Goal: Task Accomplishment & Management: Manage account settings

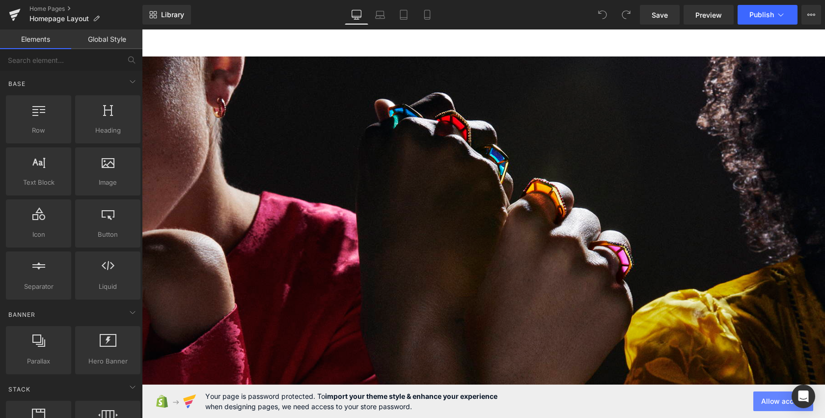
click at [773, 402] on button "Allow access" at bounding box center [784, 402] width 60 height 20
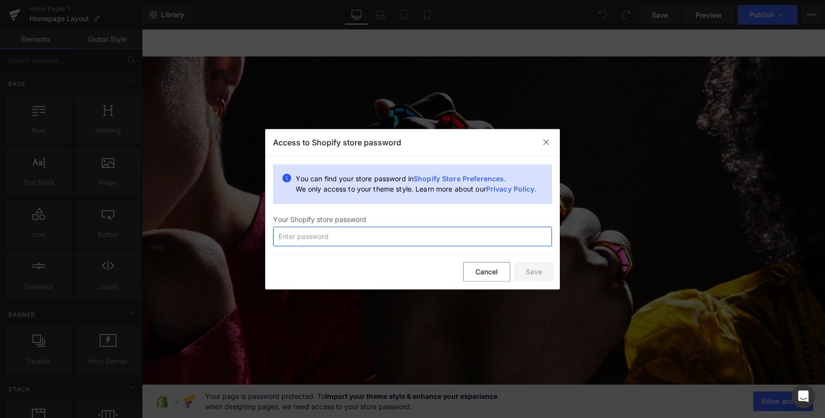
click at [465, 241] on input "text" at bounding box center [412, 236] width 279 height 20
type input "25077"
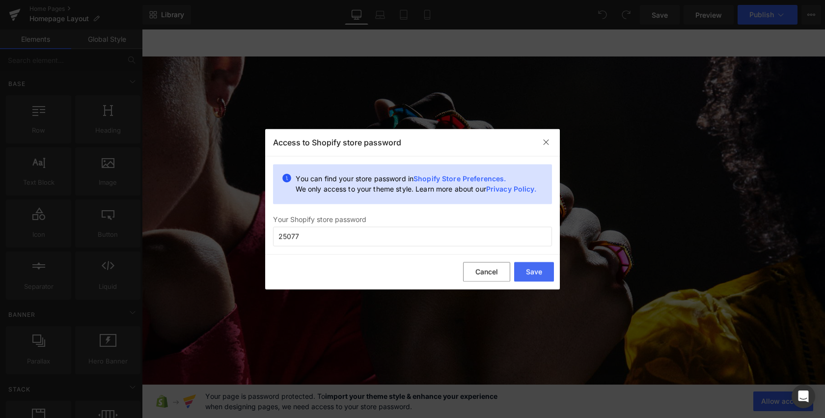
click at [469, 176] on link "Shopify Store Preferences." at bounding box center [460, 178] width 92 height 8
click at [541, 272] on button "Save" at bounding box center [534, 272] width 40 height 20
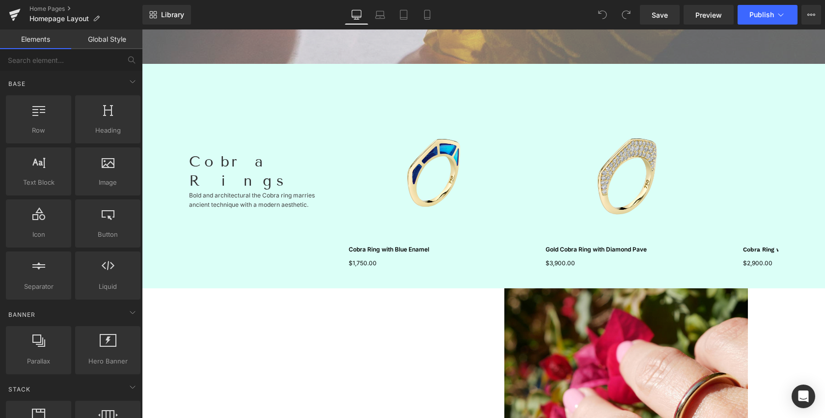
scroll to position [764, 0]
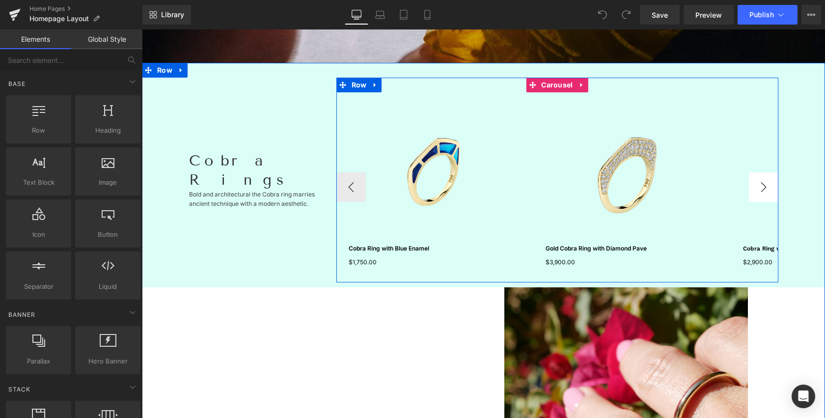
click at [760, 190] on button "›" at bounding box center [763, 186] width 29 height 29
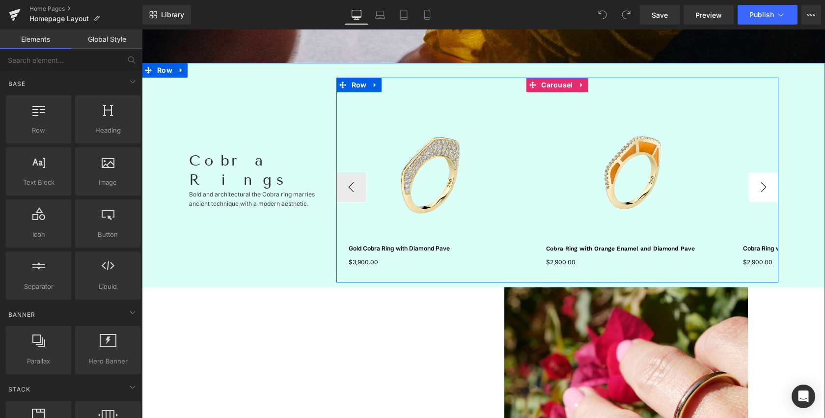
click at [760, 190] on button "›" at bounding box center [763, 186] width 29 height 29
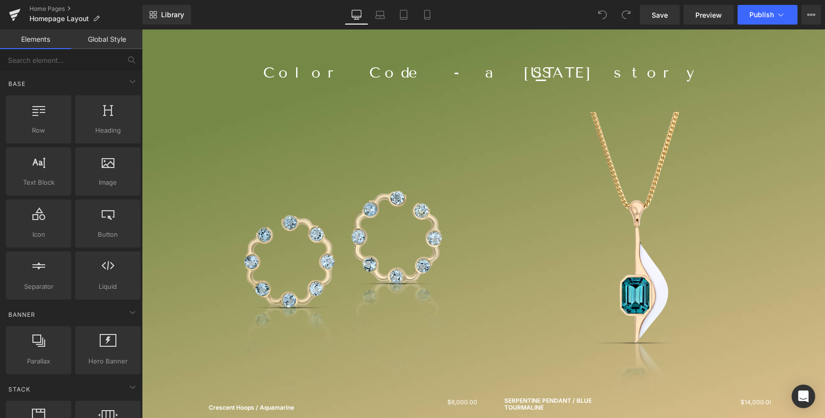
scroll to position [1800, 0]
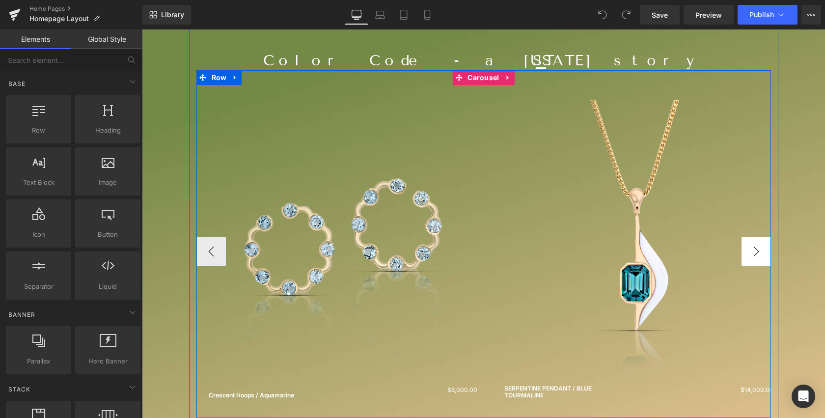
click at [754, 250] on button "›" at bounding box center [756, 251] width 29 height 29
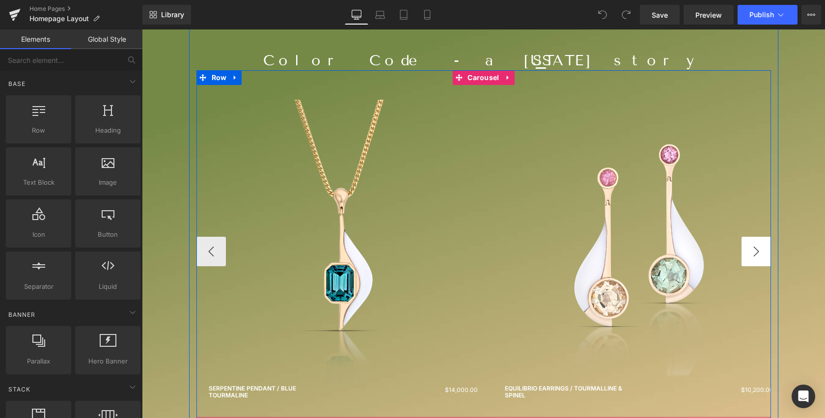
click at [754, 250] on button "›" at bounding box center [756, 251] width 29 height 29
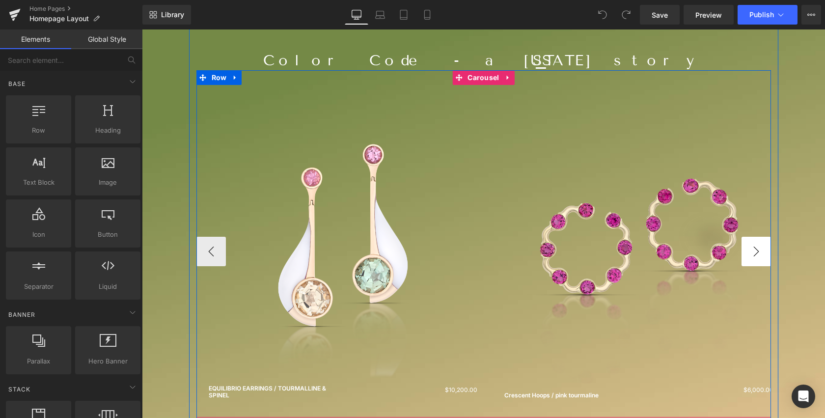
click at [754, 250] on button "›" at bounding box center [756, 251] width 29 height 29
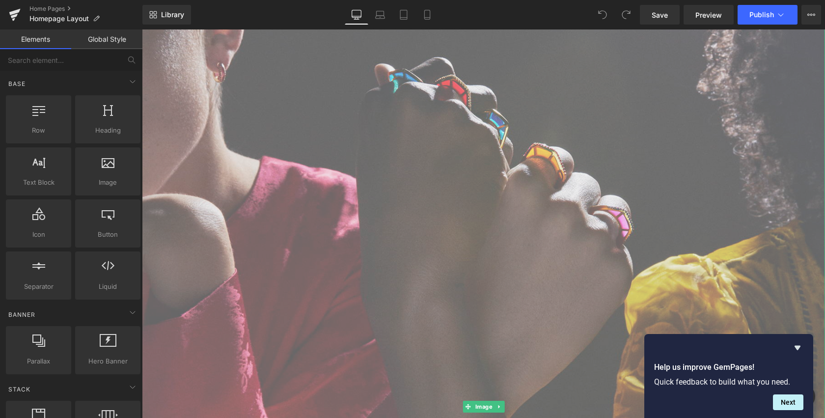
scroll to position [0, 0]
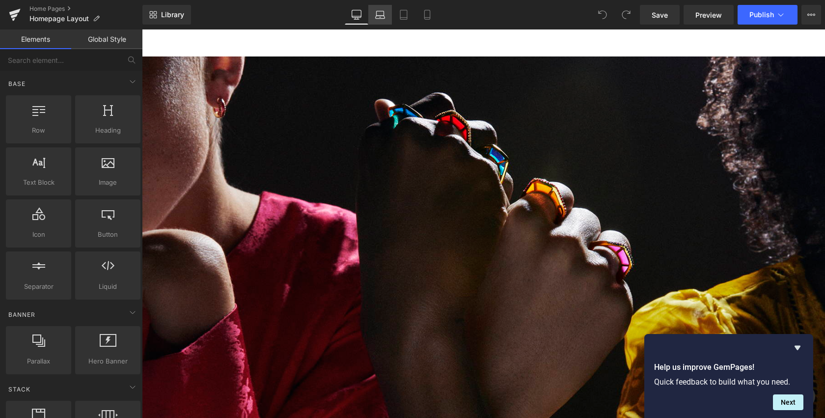
click at [385, 17] on icon at bounding box center [380, 17] width 9 height 3
